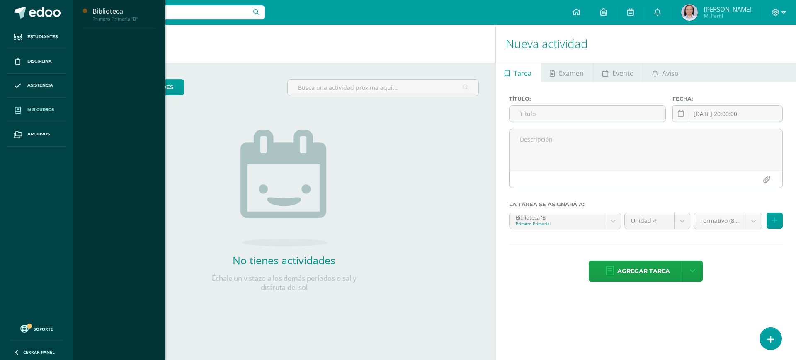
click at [37, 107] on span "Mis cursos" at bounding box center [40, 110] width 27 height 7
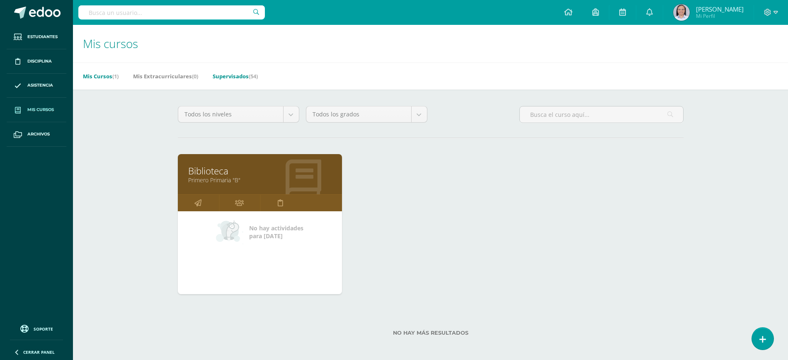
click at [241, 76] on link "Supervisados (54)" at bounding box center [235, 76] width 45 height 13
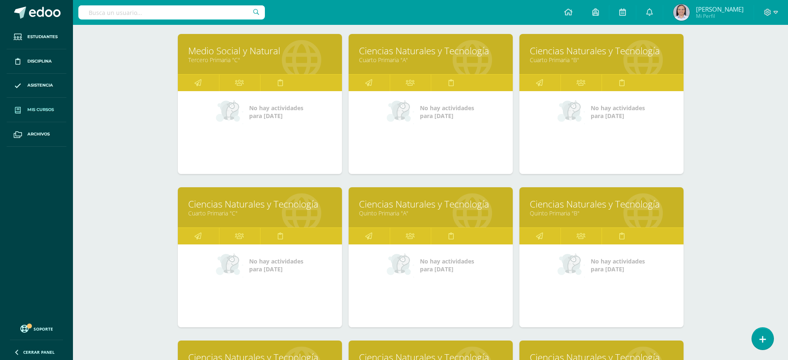
scroll to position [617, 0]
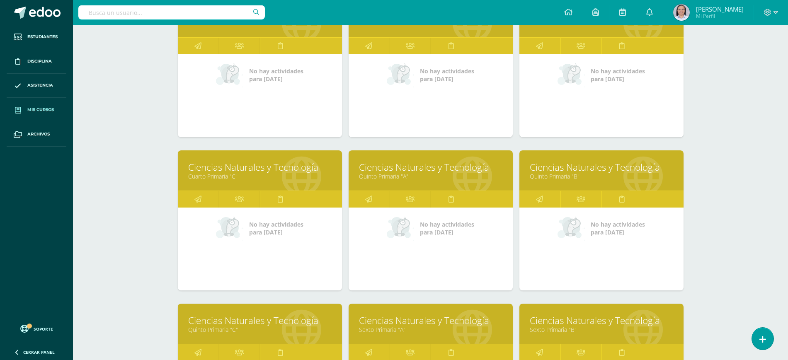
click at [382, 168] on link "Ciencias Naturales y Tecnología" at bounding box center [430, 167] width 143 height 13
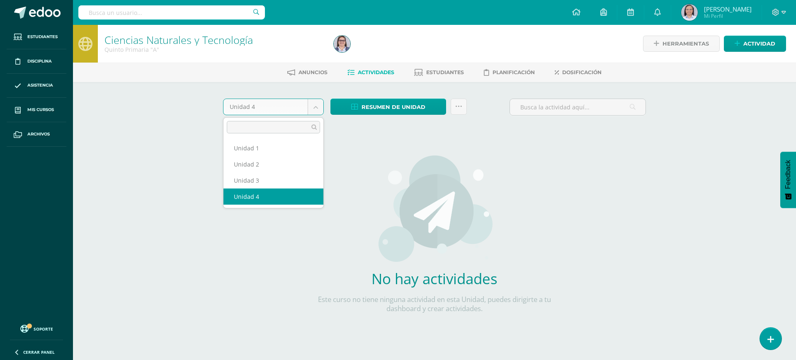
click at [312, 107] on body "Estudiantes Disciplina Asistencia Mis cursos Archivos Soporte Ayuda Reportar un…" at bounding box center [398, 178] width 796 height 356
select select "Unidad 3"
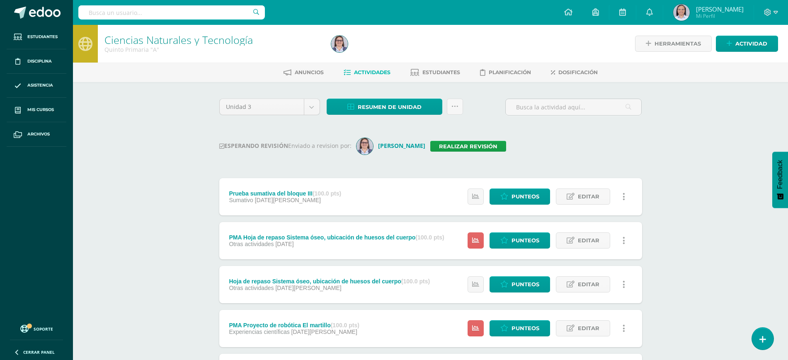
click at [396, 115] on div "Resumen de unidad Descargar como HTML Descargar como PDF Descargar como XLS Sub…" at bounding box center [394, 111] width 143 height 24
click at [397, 110] on span "Resumen de unidad" at bounding box center [390, 107] width 64 height 15
click at [389, 56] on link "Descargar como HTML" at bounding box center [385, 53] width 88 height 13
